Goal: Information Seeking & Learning: Learn about a topic

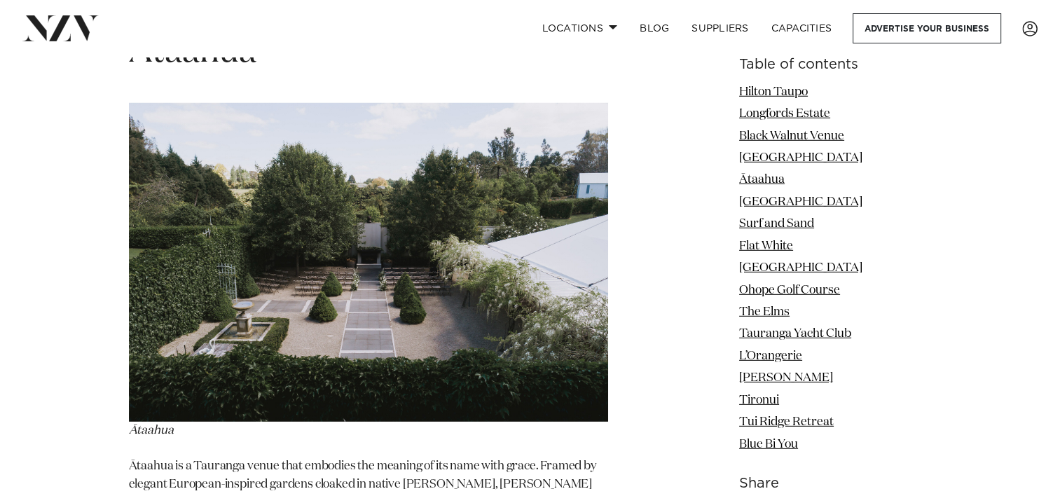
scroll to position [4062, 0]
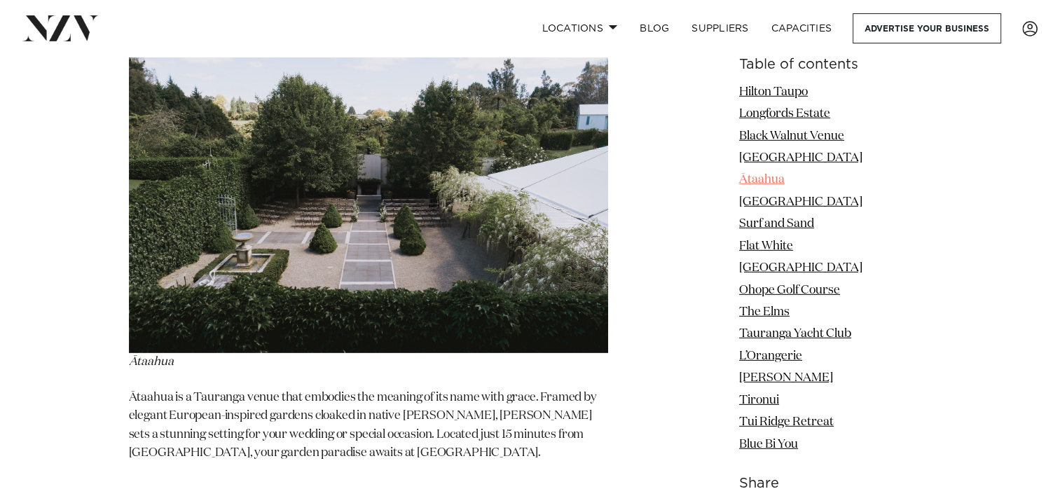
click at [745, 181] on link "Ātaahua" at bounding box center [762, 180] width 46 height 12
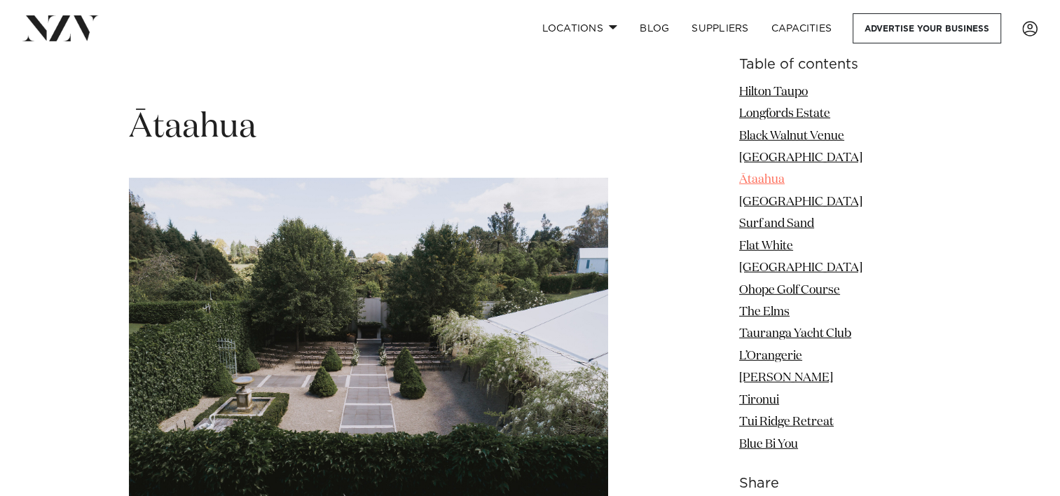
scroll to position [3912, 0]
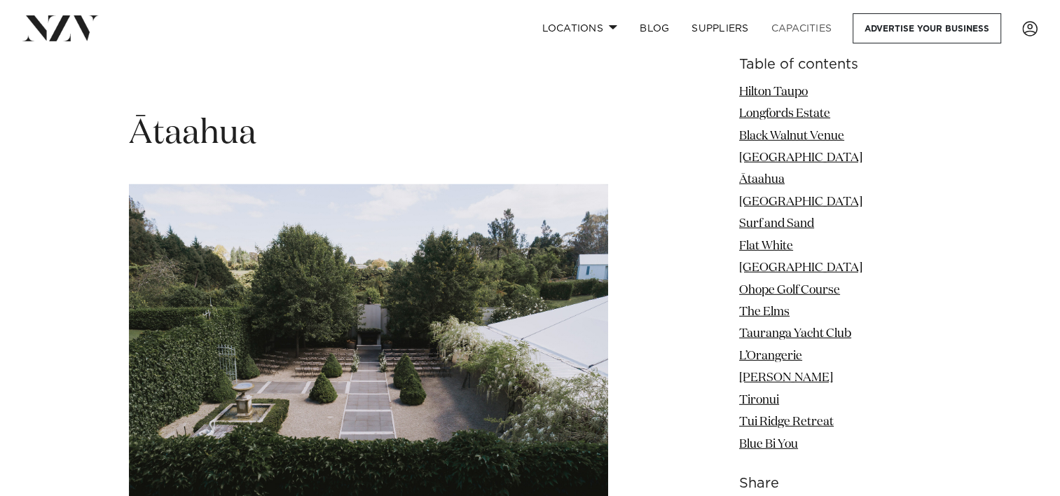
click at [796, 31] on link "Capacities" at bounding box center [801, 28] width 83 height 30
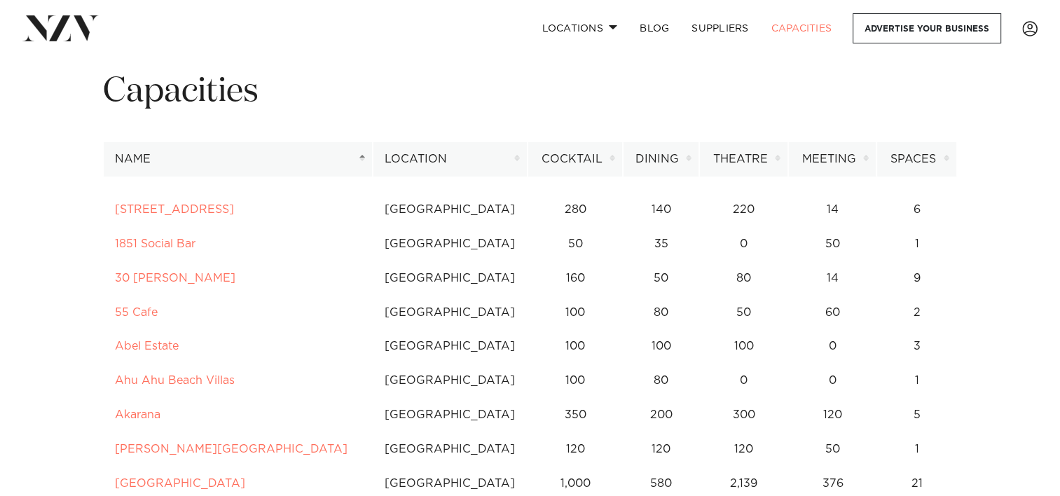
scroll to position [70, 0]
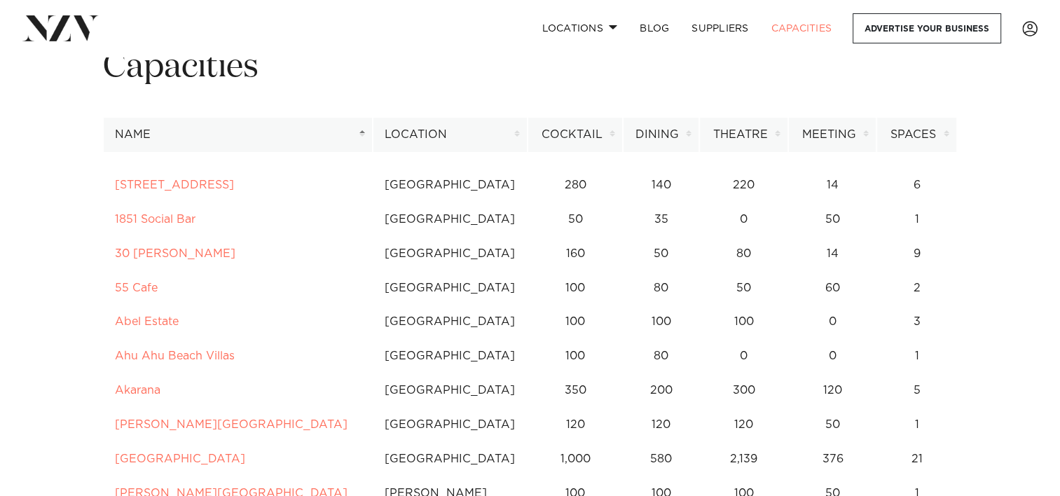
click at [515, 132] on th "Location" at bounding box center [450, 135] width 155 height 34
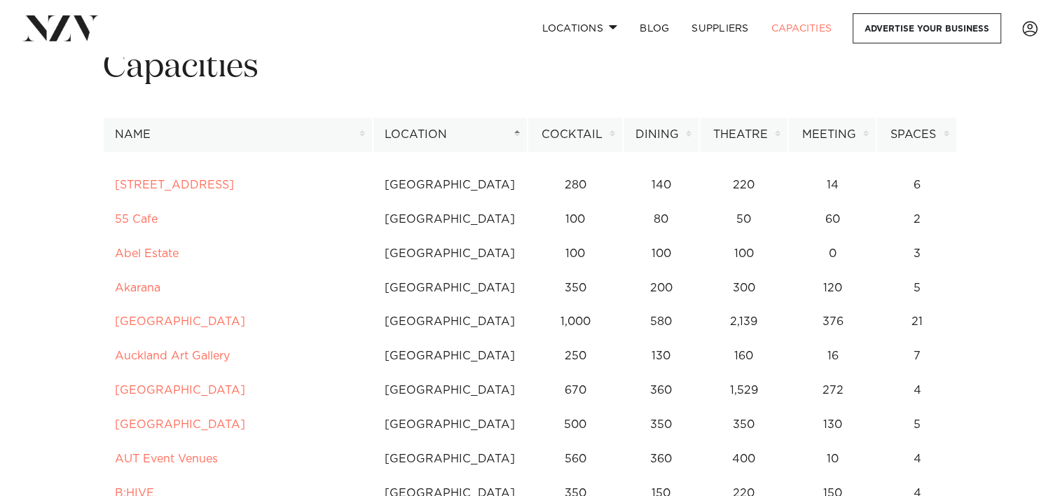
click at [520, 129] on th "Location" at bounding box center [450, 135] width 155 height 34
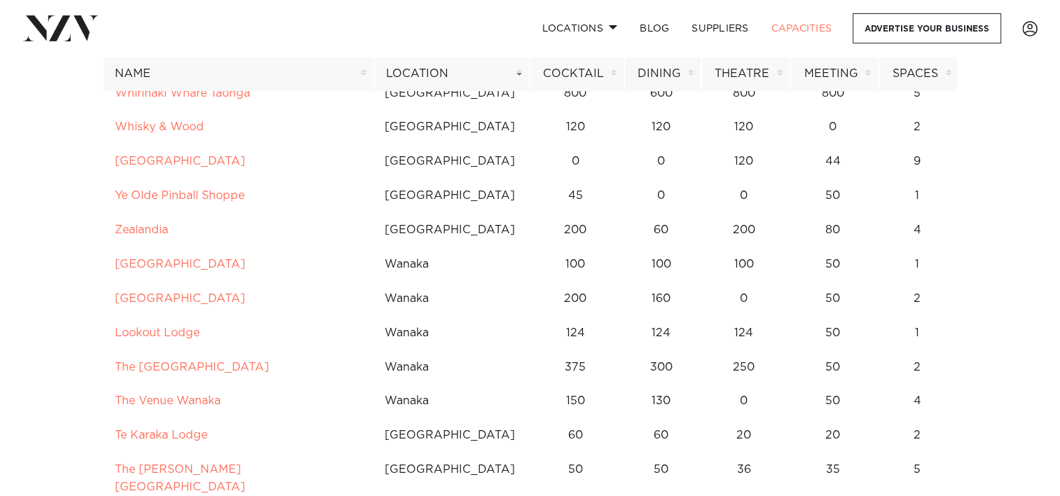
scroll to position [1401, 0]
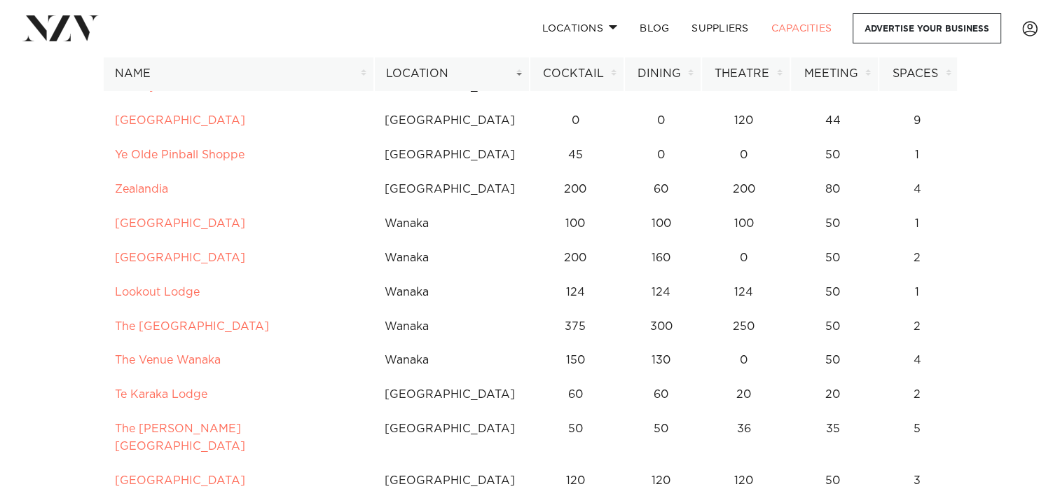
click at [508, 84] on th "Location" at bounding box center [451, 74] width 155 height 34
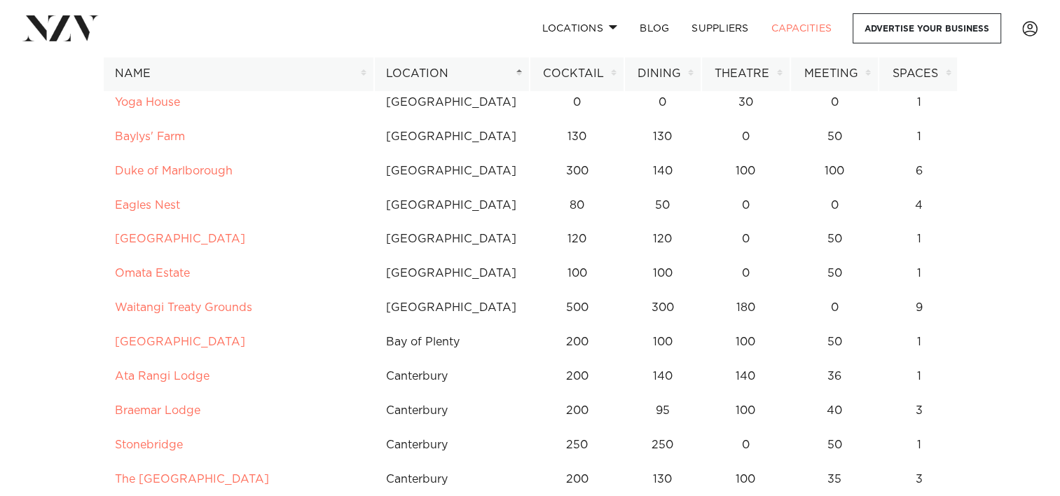
scroll to position [4202, 0]
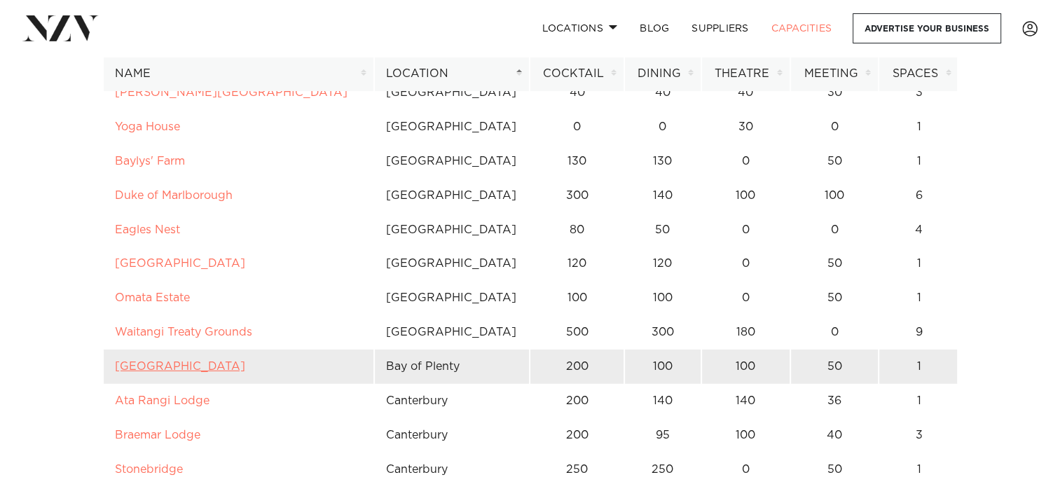
click at [155, 361] on link "[GEOGRAPHIC_DATA]" at bounding box center [180, 366] width 130 height 11
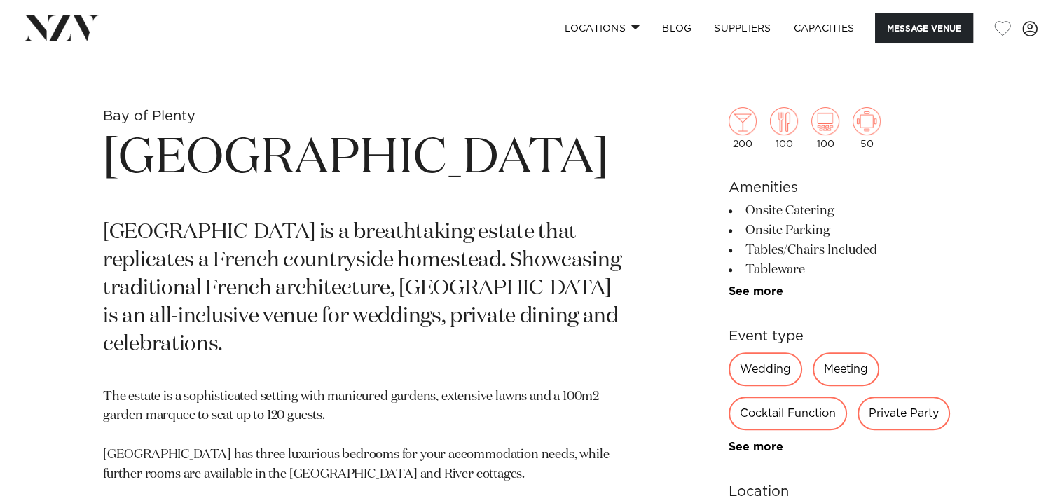
scroll to position [504, 0]
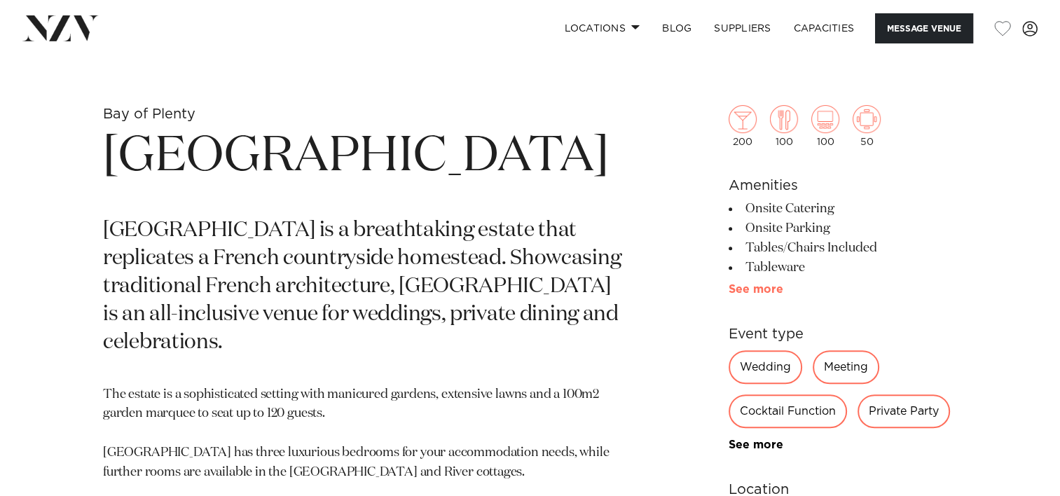
click at [760, 289] on link "See more" at bounding box center [782, 289] width 109 height 11
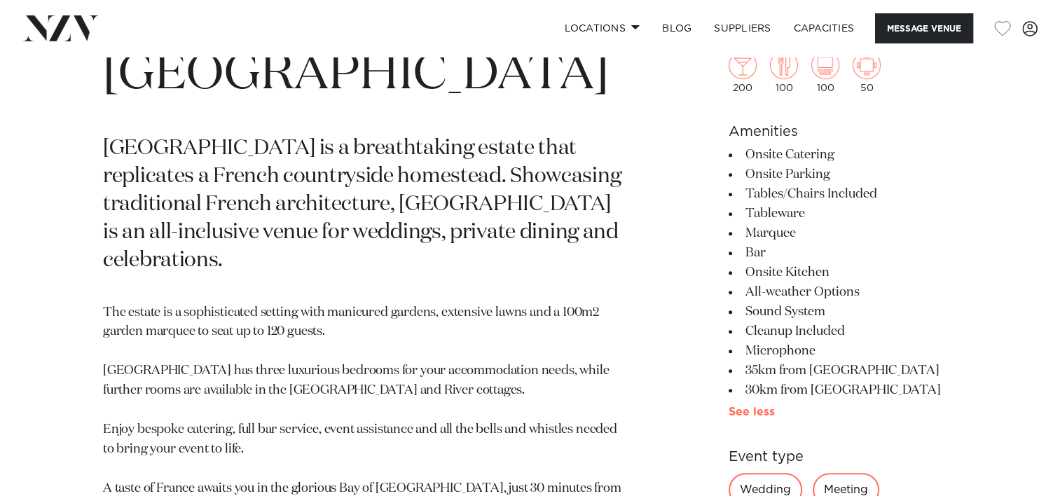
scroll to position [588, 0]
